Goal: Information Seeking & Learning: Understand process/instructions

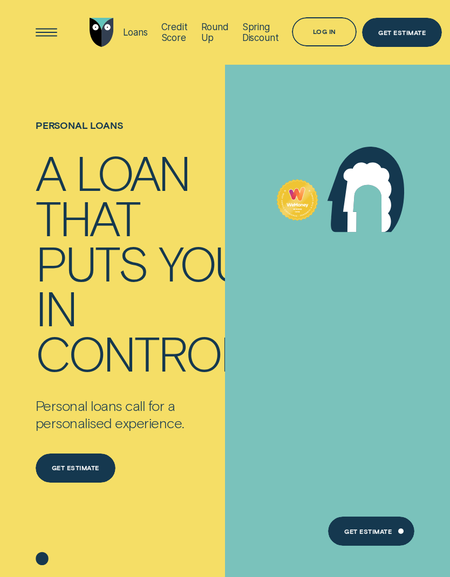
click at [87, 472] on div "Get estimate" at bounding box center [75, 469] width 47 height 5
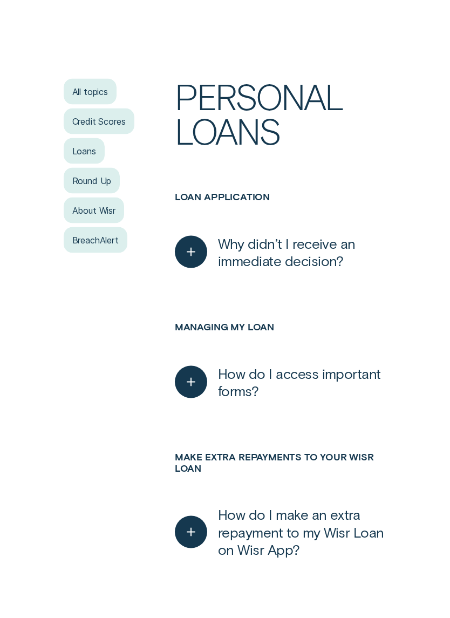
scroll to position [221, 0]
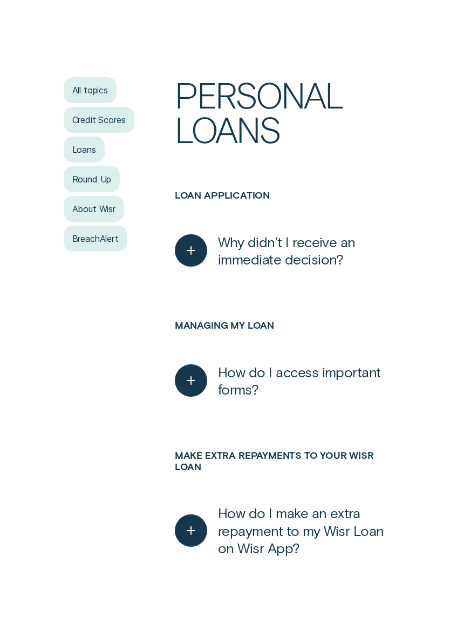
click at [327, 251] on span "Why didn’t I receive an immediate decision?" at bounding box center [302, 250] width 169 height 35
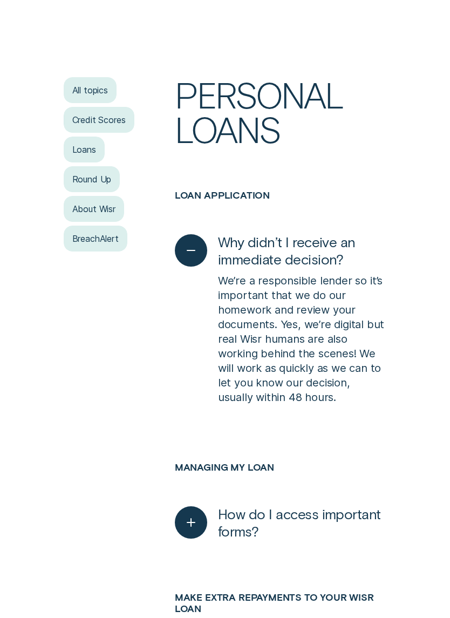
click at [329, 250] on span "Why didn’t I receive an immediate decision?" at bounding box center [302, 250] width 169 height 35
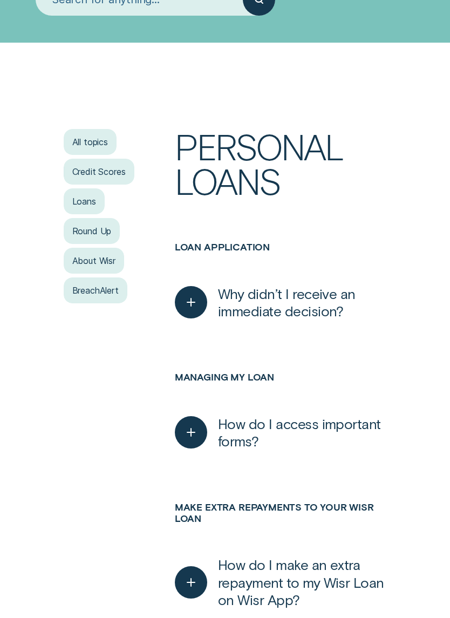
scroll to position [169, 0]
click at [93, 197] on div "Loans" at bounding box center [84, 202] width 41 height 26
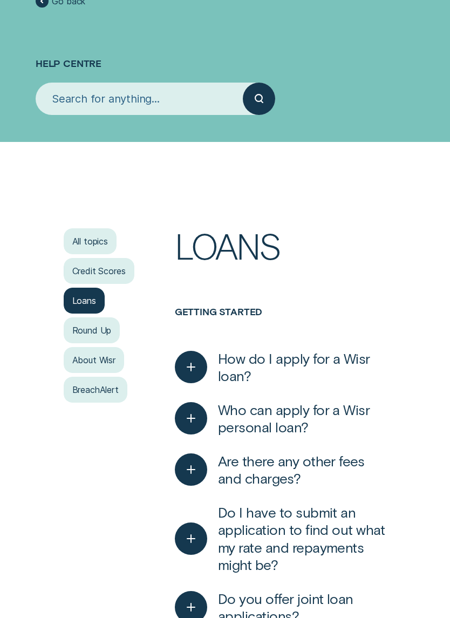
scroll to position [102, 0]
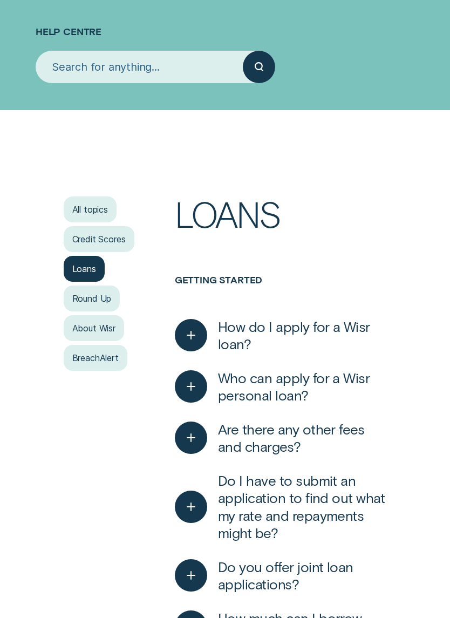
click at [322, 322] on span "How do I apply for a Wisr loan?" at bounding box center [302, 335] width 169 height 35
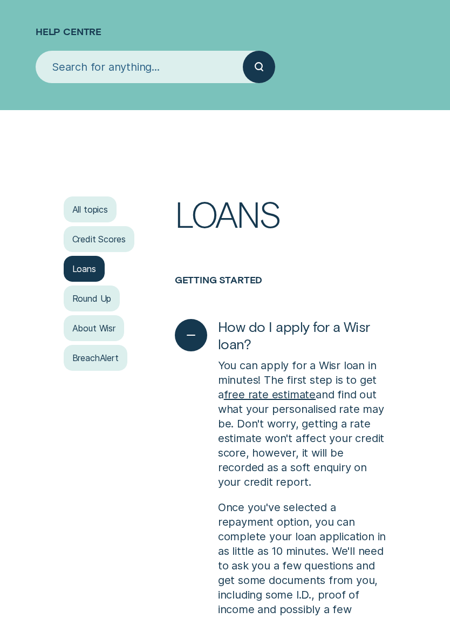
click at [307, 339] on span "How do I apply for a Wisr loan?" at bounding box center [302, 335] width 169 height 35
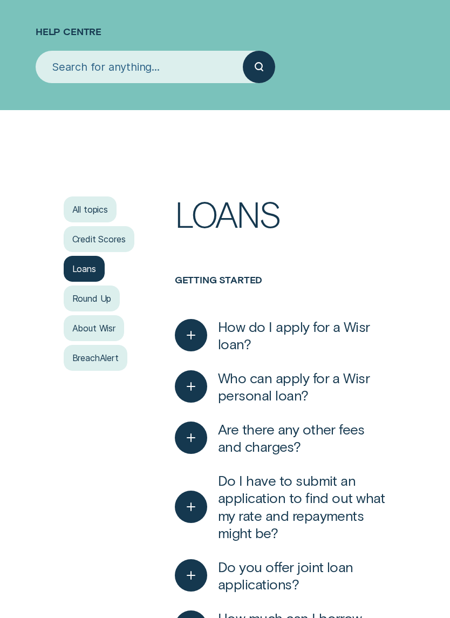
click at [310, 386] on span "Who can apply for a Wisr personal loan?" at bounding box center [302, 386] width 169 height 35
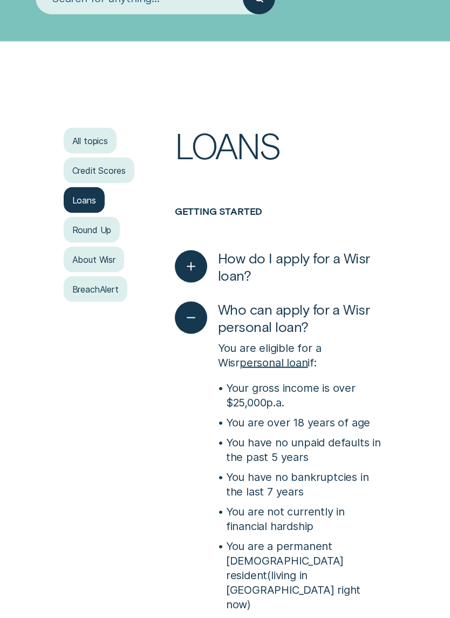
scroll to position [178, 0]
